Goal: Obtain resource: Download file/media

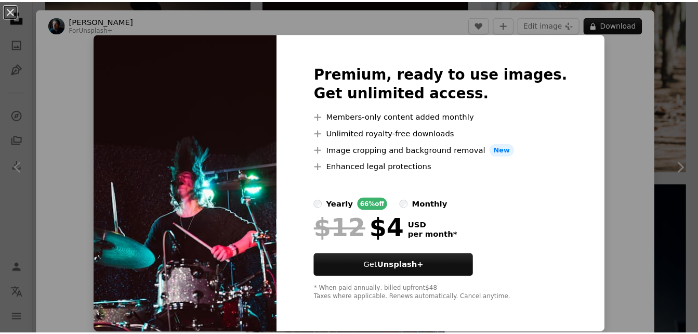
scroll to position [30, 0]
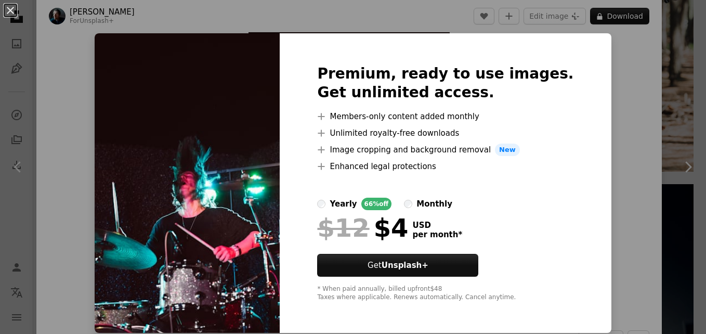
click at [620, 85] on div "An X shape Premium, ready to use images. Get unlimited access. A plus sign Memb…" at bounding box center [353, 167] width 706 height 334
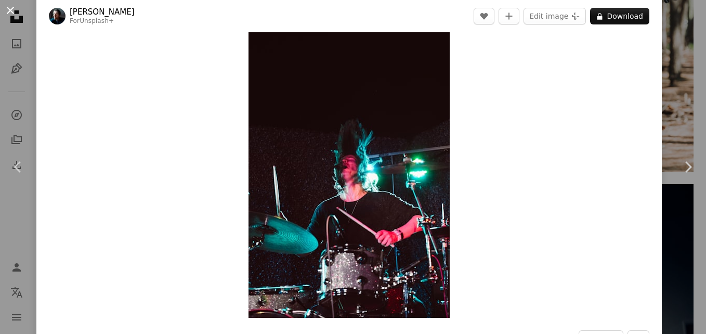
click at [8, 10] on button "An X shape" at bounding box center [10, 10] width 12 height 12
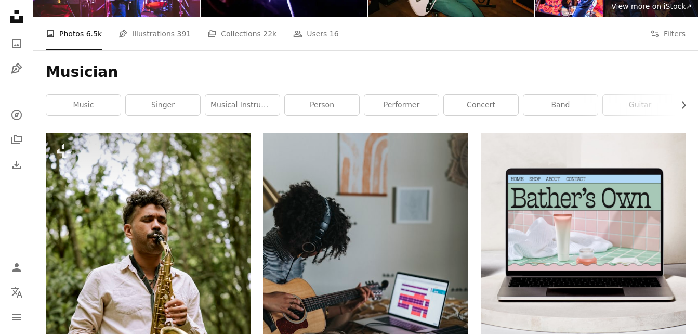
scroll to position [136, 0]
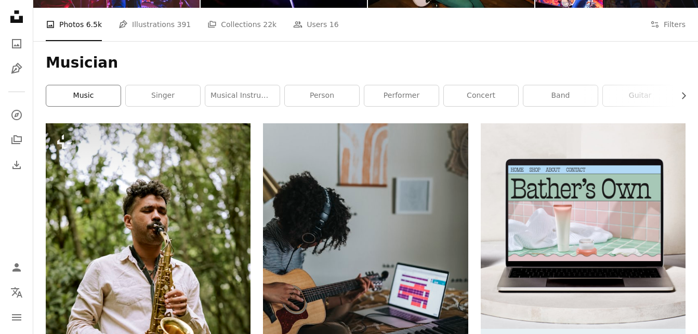
click at [100, 90] on link "music" at bounding box center [83, 95] width 74 height 21
